Goal: Information Seeking & Learning: Learn about a topic

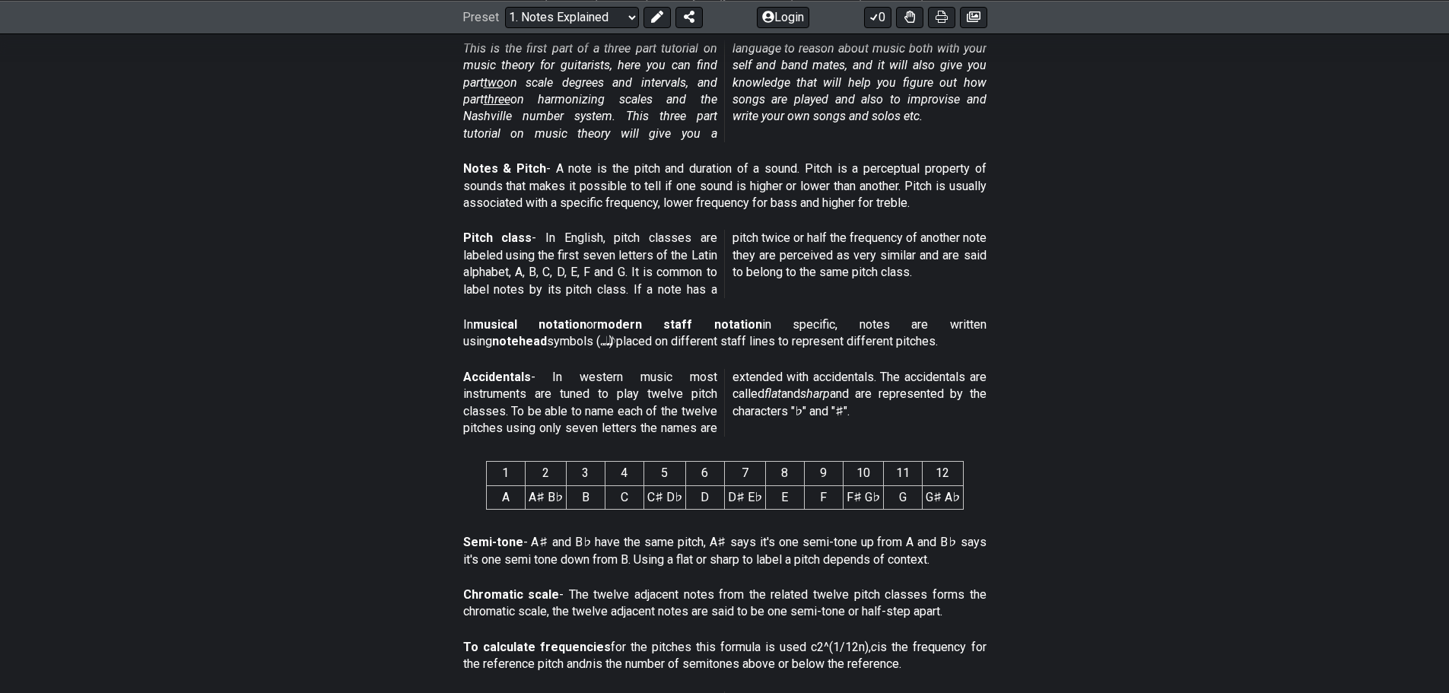
scroll to position [208, 0]
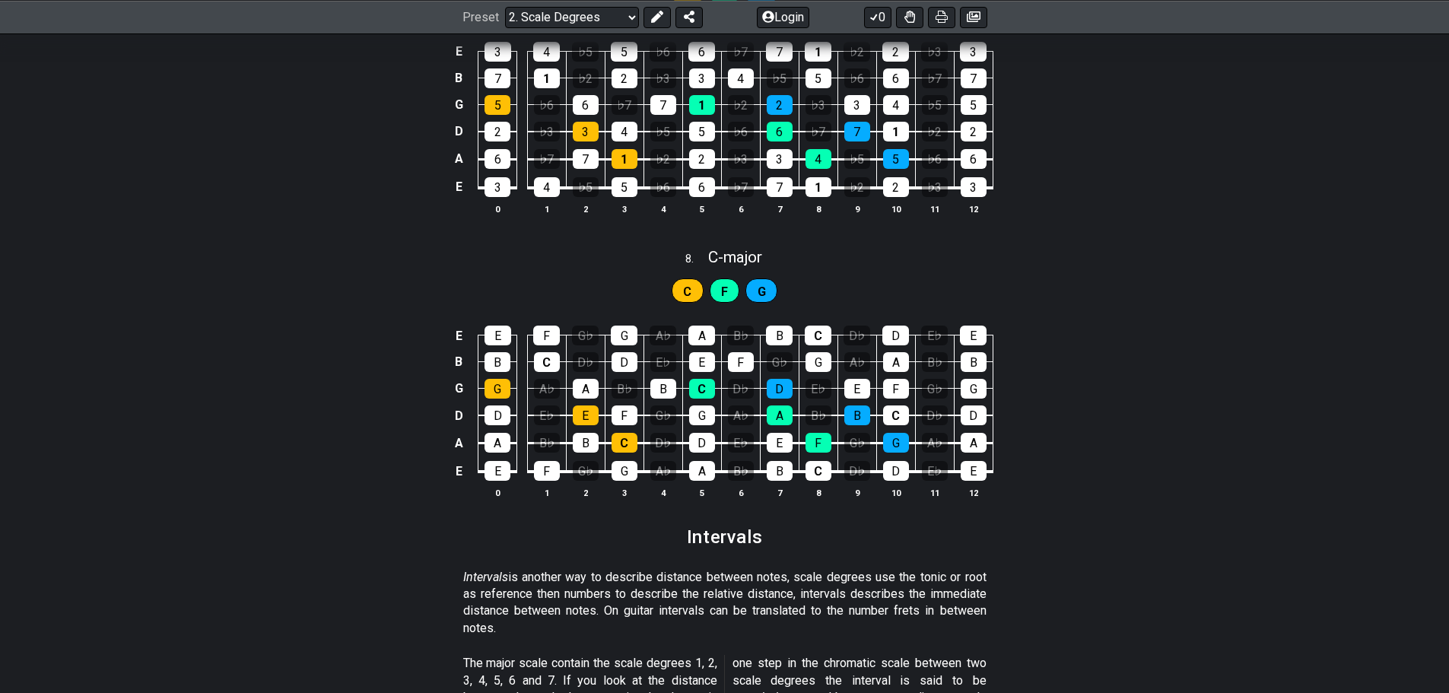
scroll to position [3433, 0]
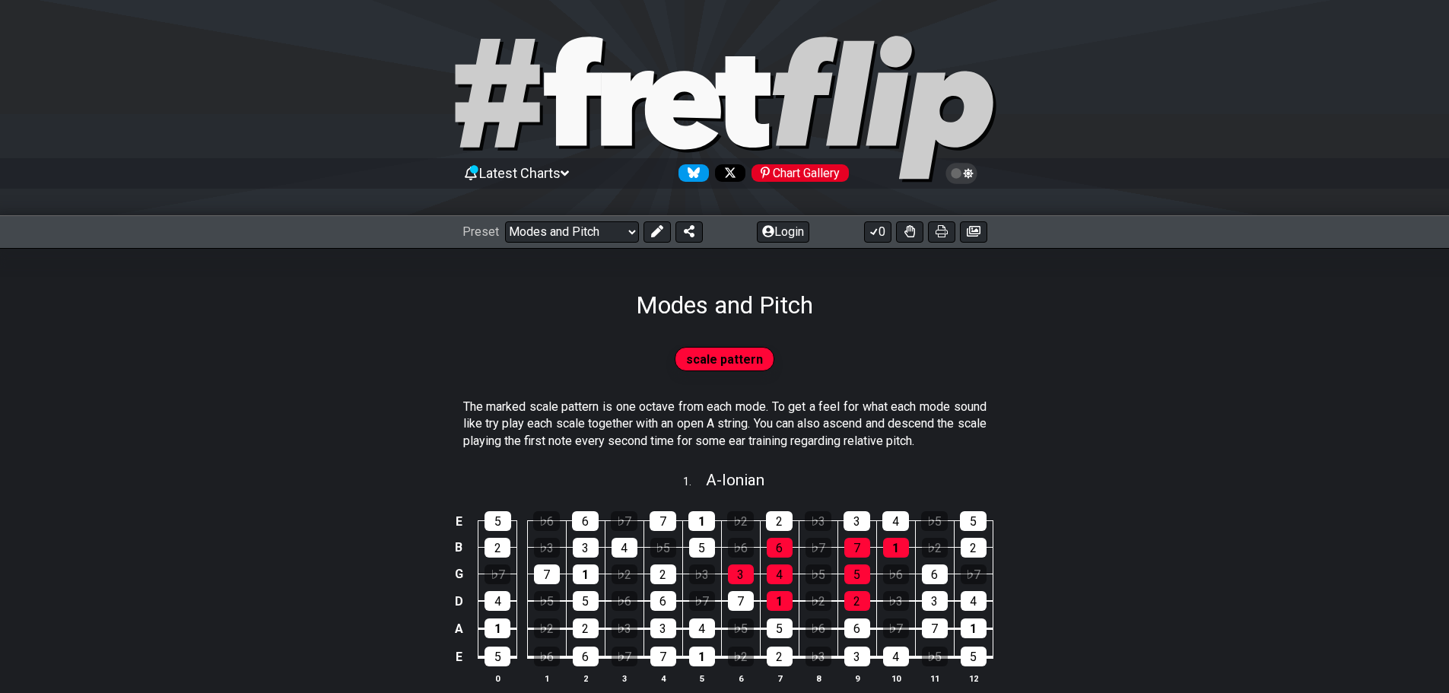
click at [644, 109] on icon at bounding box center [725, 109] width 548 height 152
select select "/welcome"
select select "C"
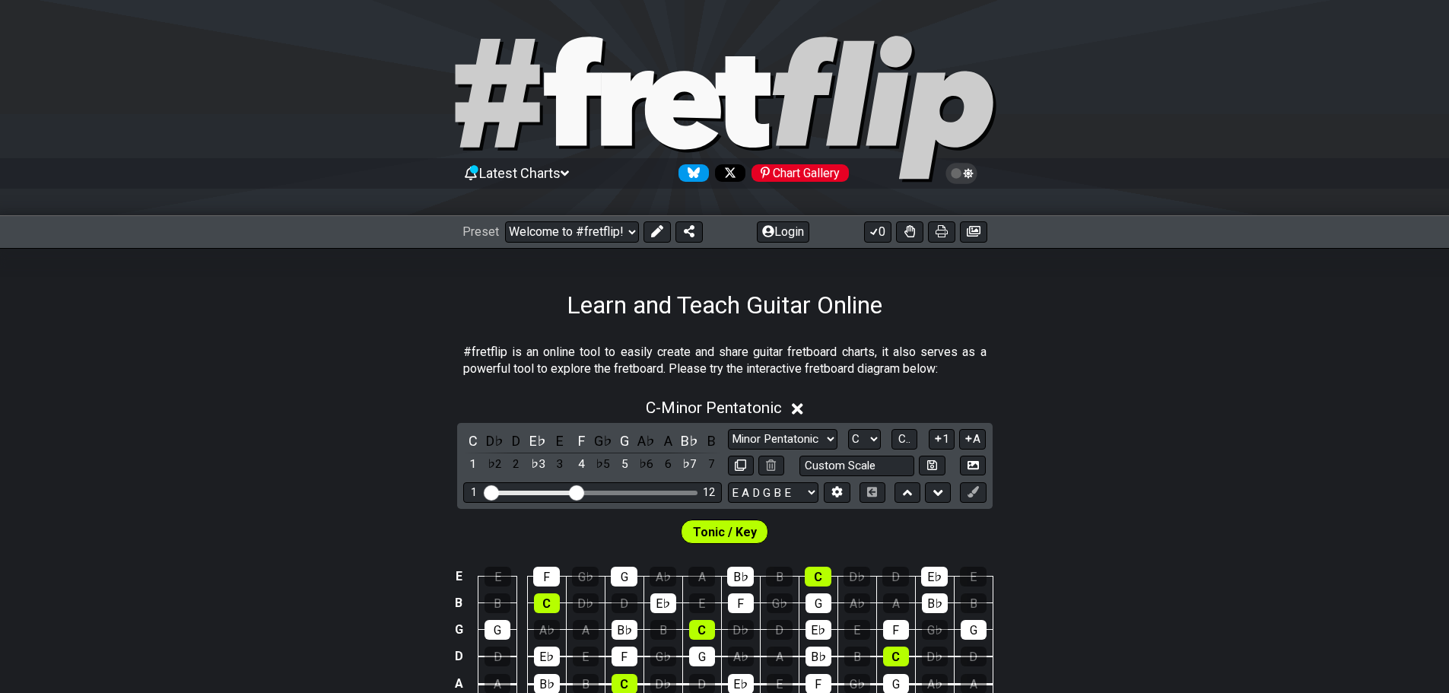
click at [552, 135] on icon at bounding box center [725, 109] width 548 height 152
click at [642, 116] on icon at bounding box center [725, 109] width 548 height 152
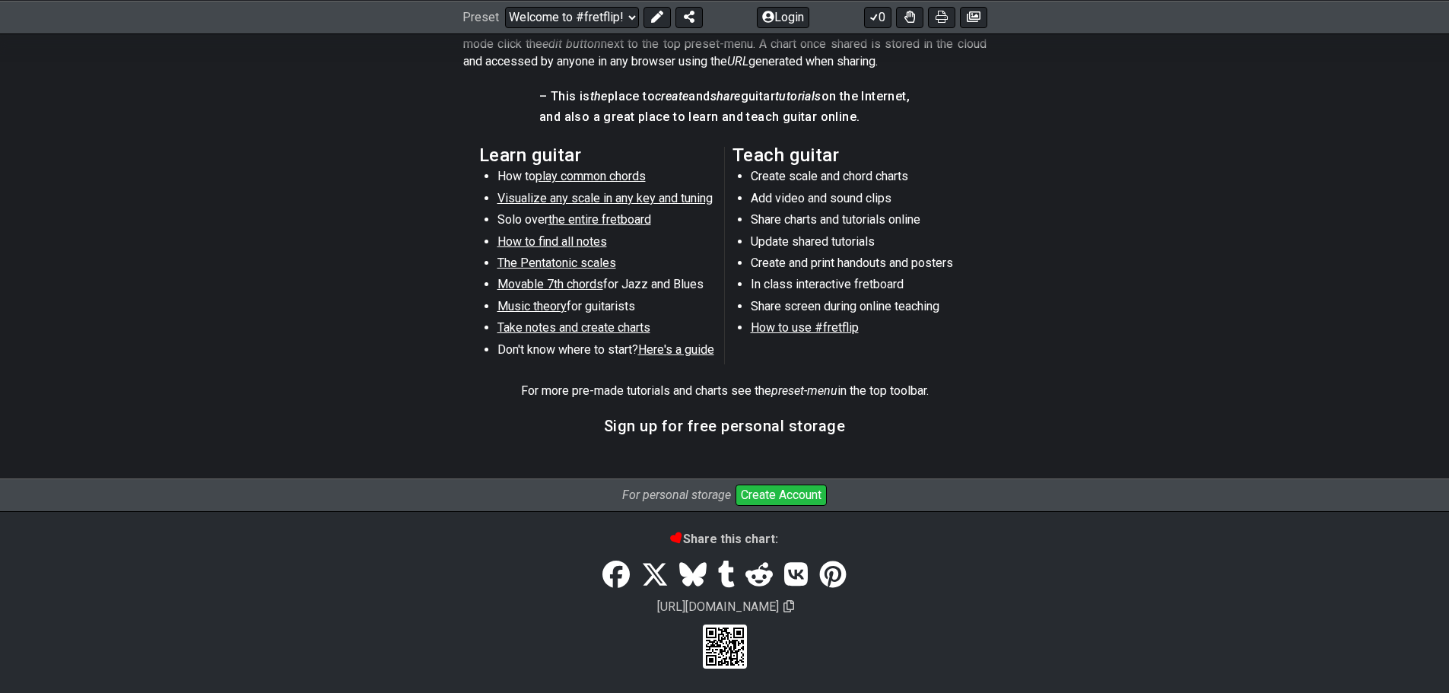
scroll to position [220, 0]
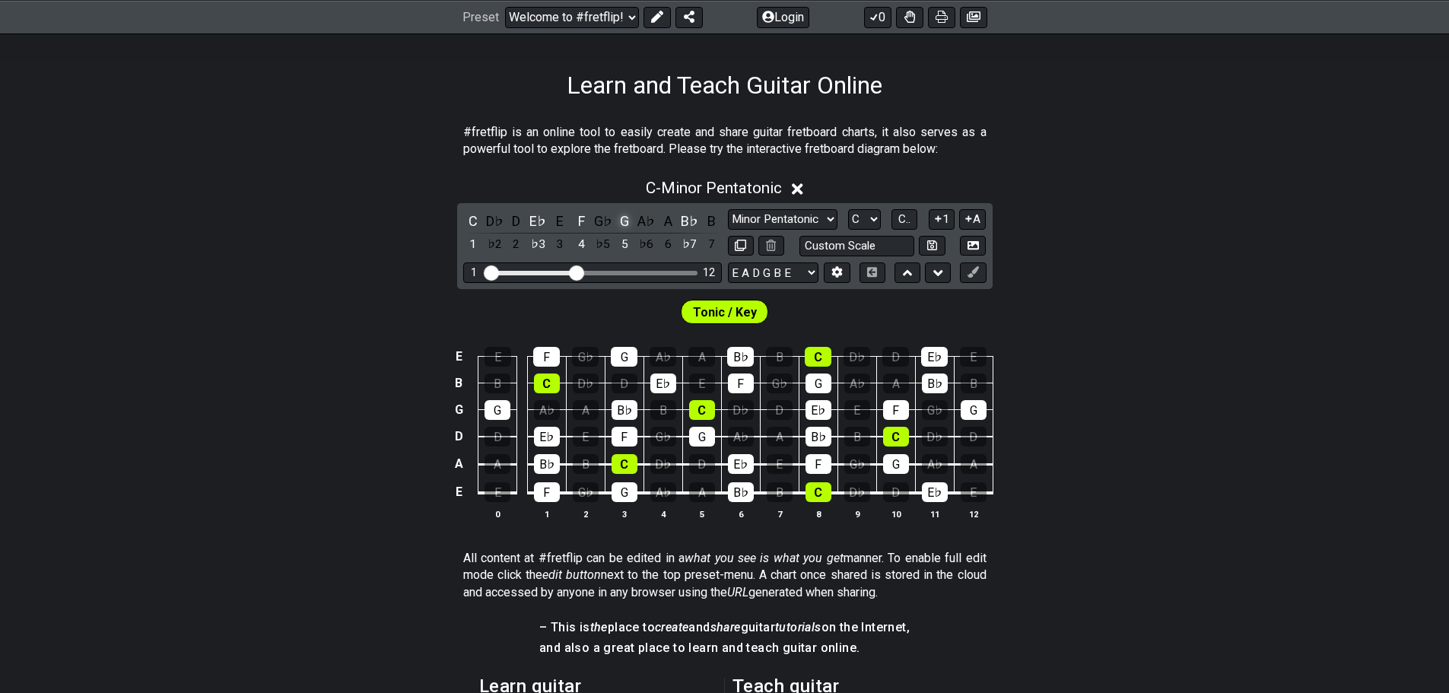
click at [626, 221] on div "G" at bounding box center [625, 221] width 20 height 21
click at [586, 212] on div "F" at bounding box center [581, 221] width 20 height 21
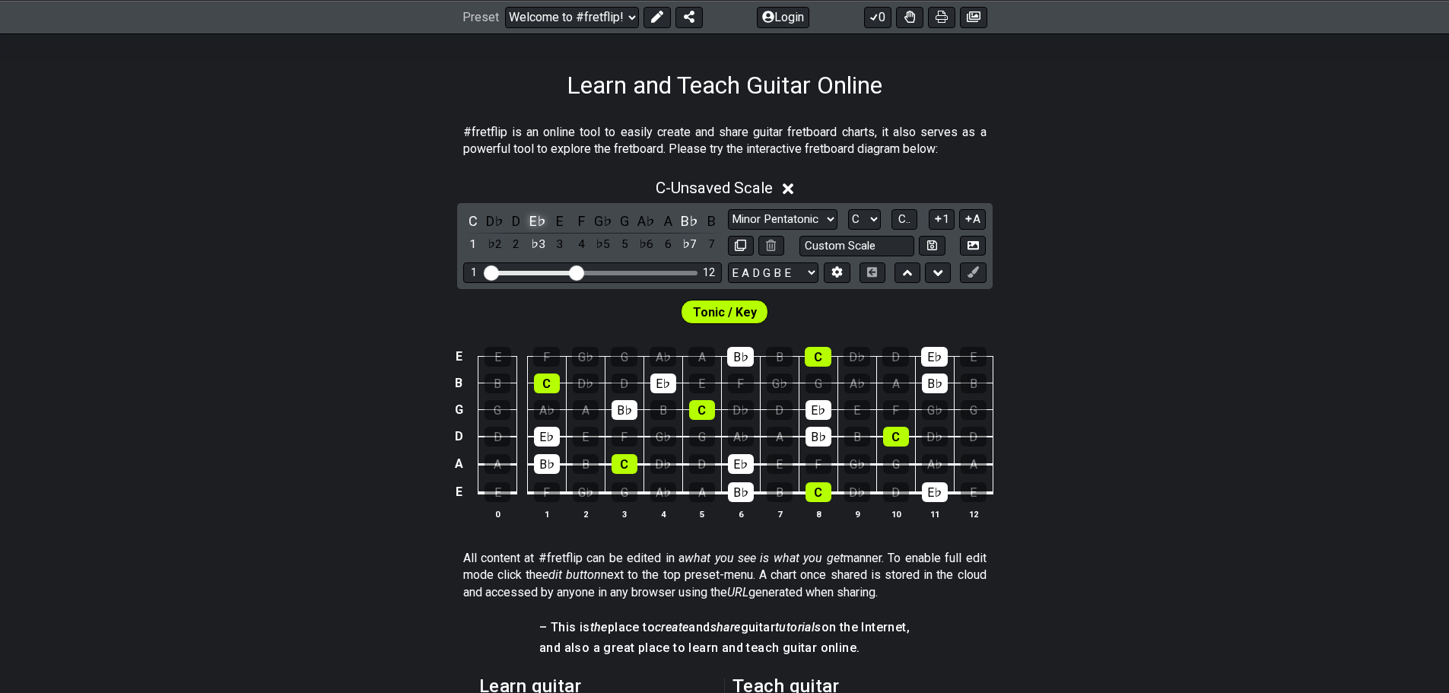
click at [534, 213] on div "E♭" at bounding box center [538, 221] width 20 height 21
click at [472, 221] on div "C" at bounding box center [473, 221] width 20 height 21
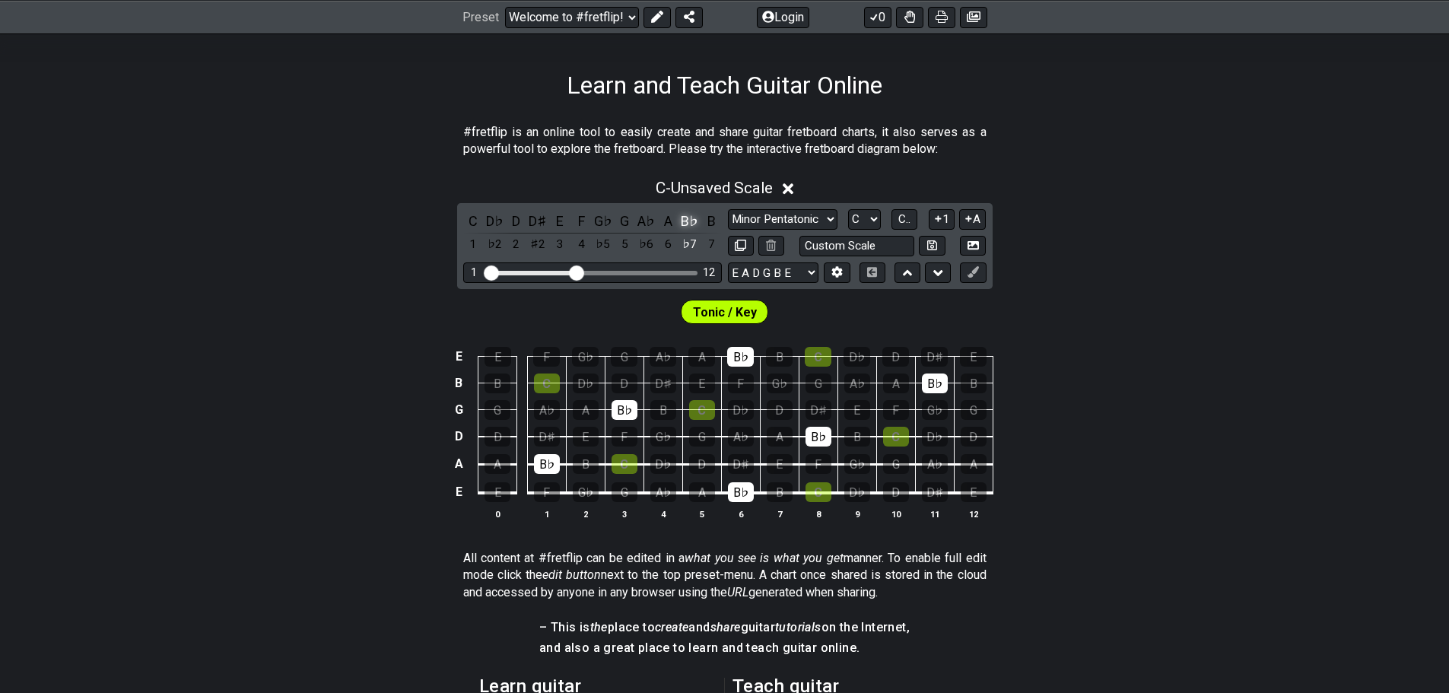
click at [692, 227] on div "B♭" at bounding box center [690, 221] width 20 height 21
click at [570, 222] on div "C D♭ D D♯ E F G♭ G A♭ A A♯ B 1 ♭2 2 ♯2 3 4 ♭5 5 ♭6 6 ♯6 7" at bounding box center [592, 233] width 259 height 45
click at [556, 221] on div "E" at bounding box center [560, 221] width 20 height 21
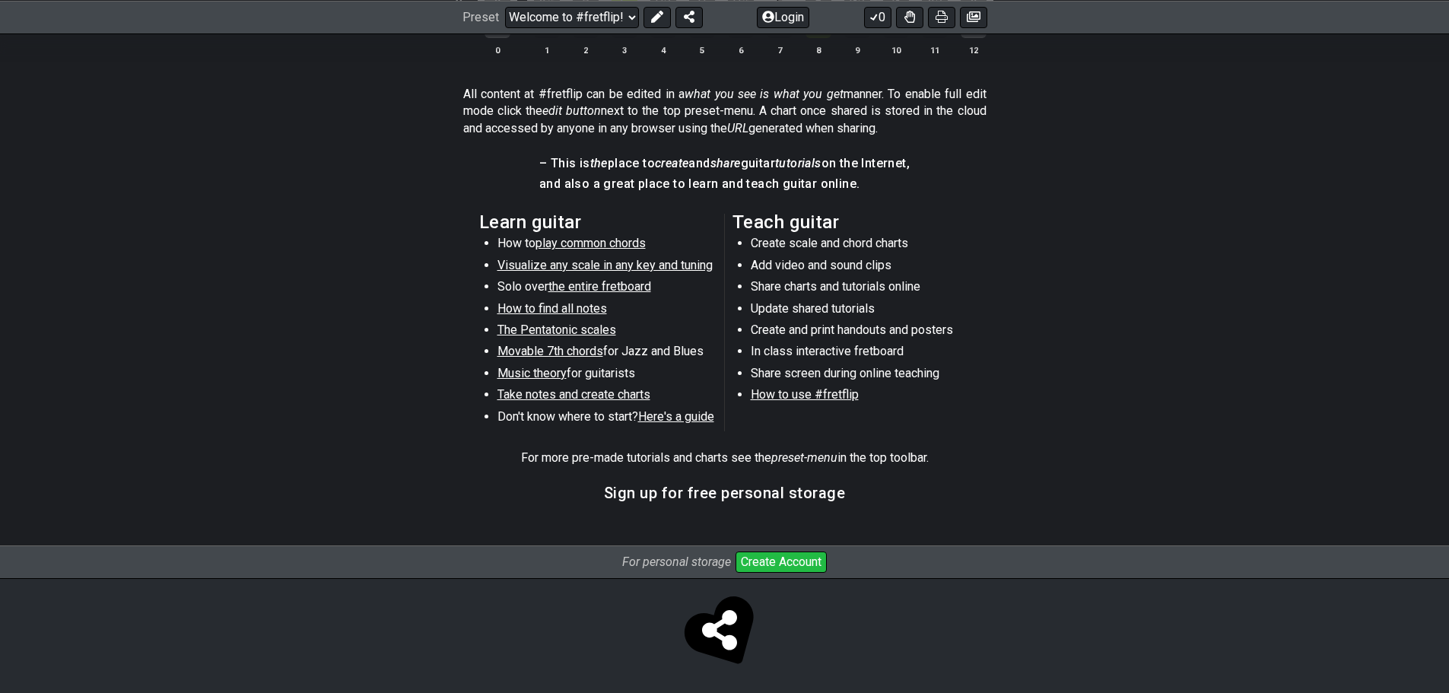
scroll to position [688, 0]
